Goal: Obtain resource: Download file/media

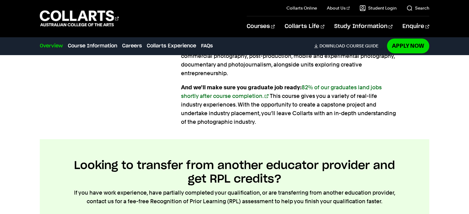
scroll to position [397, 0]
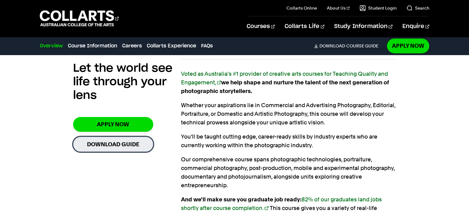
click at [92, 142] on link "Download Guide" at bounding box center [113, 144] width 80 height 15
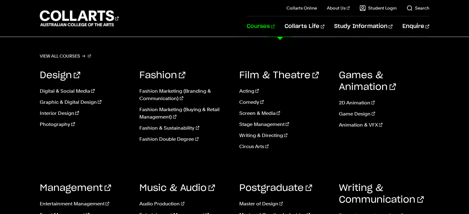
scroll to position [174, 0]
click at [70, 126] on link "Photography" at bounding box center [85, 124] width 90 height 7
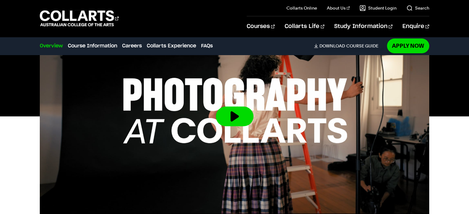
scroll to position [210, 0]
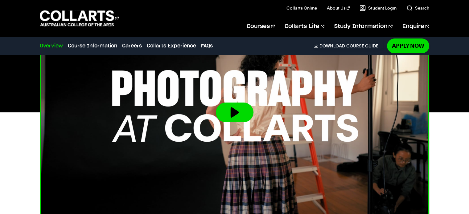
click at [233, 108] on button at bounding box center [235, 113] width 38 height 20
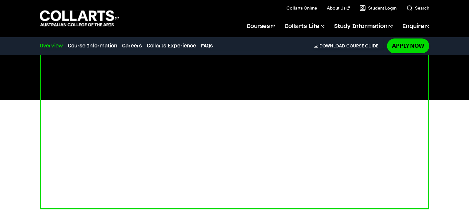
scroll to position [223, 0]
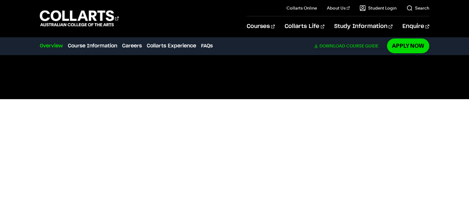
click at [332, 45] on span "Download" at bounding box center [332, 46] width 26 height 6
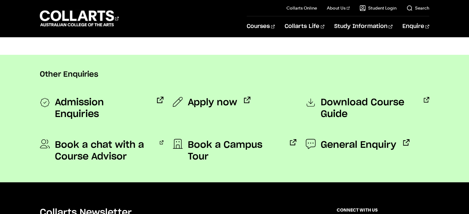
scroll to position [468, 0]
